Goal: Find specific page/section: Find specific page/section

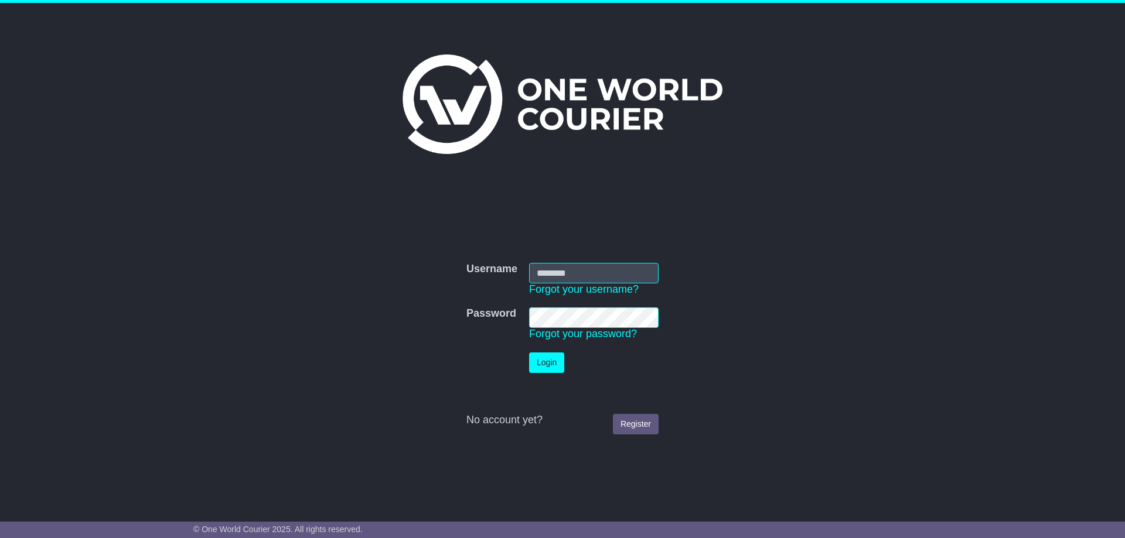
type input "**********"
click at [545, 364] on button "Login" at bounding box center [546, 363] width 35 height 20
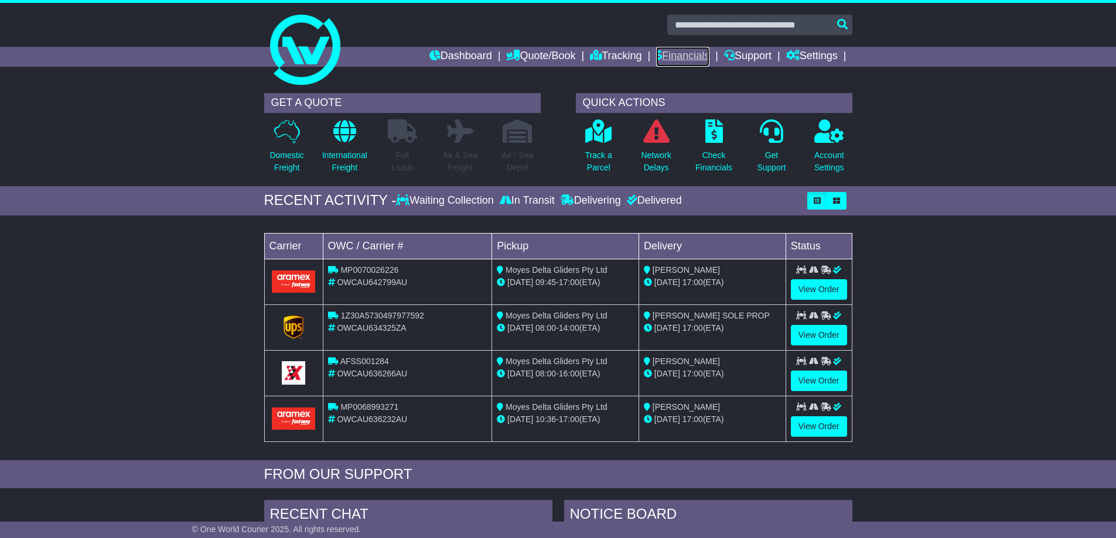
click at [682, 52] on link "Financials" at bounding box center [682, 57] width 53 height 20
